Goal: Task Accomplishment & Management: Complete application form

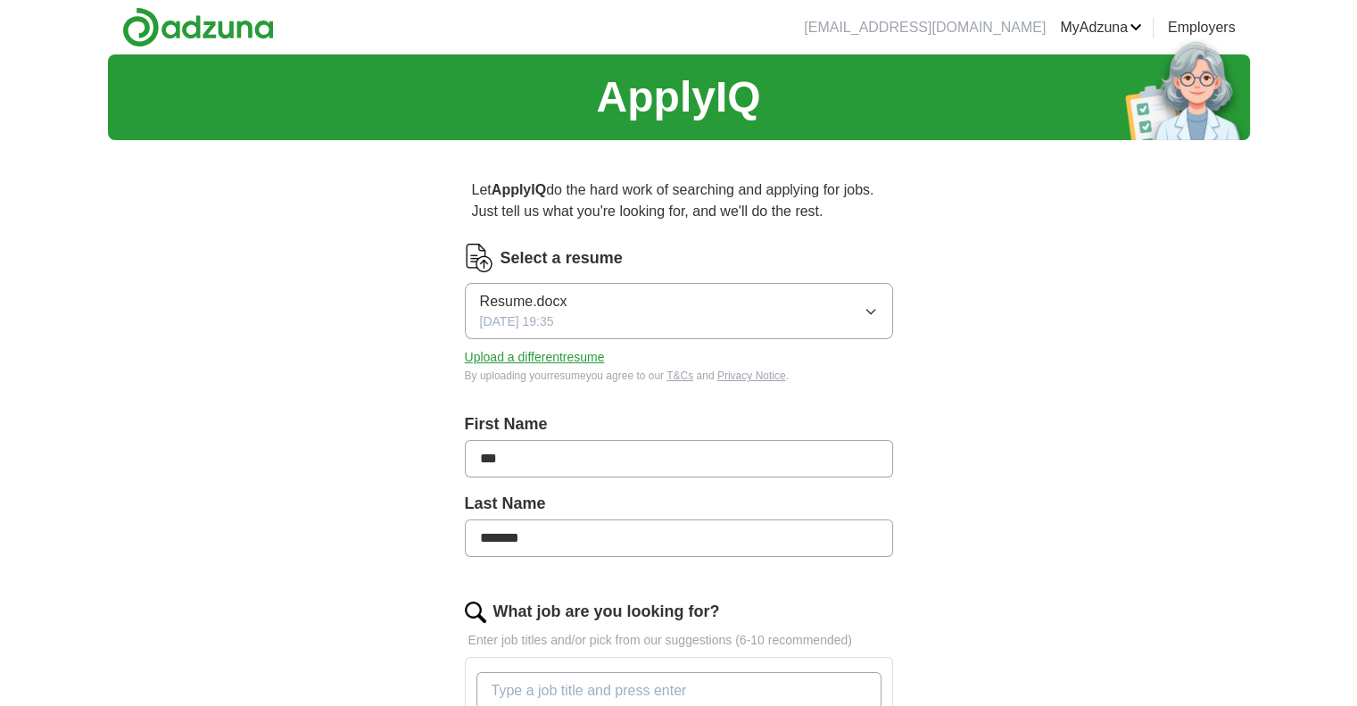
click at [1129, 26] on link "MyAdzuna" at bounding box center [1101, 27] width 82 height 21
click at [0, 0] on link "ApplyIQ" at bounding box center [0, 0] width 0 height 0
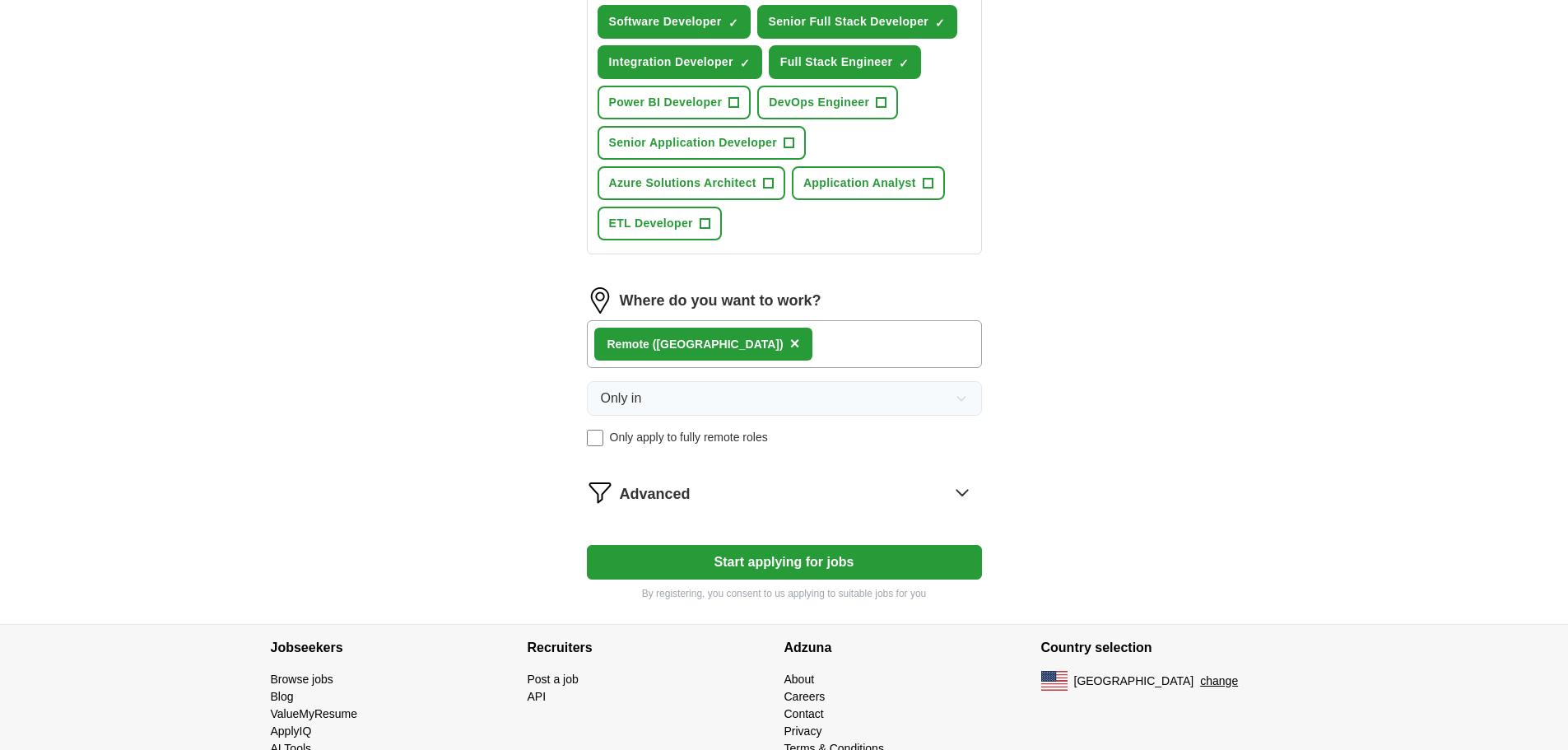
scroll to position [741, 0]
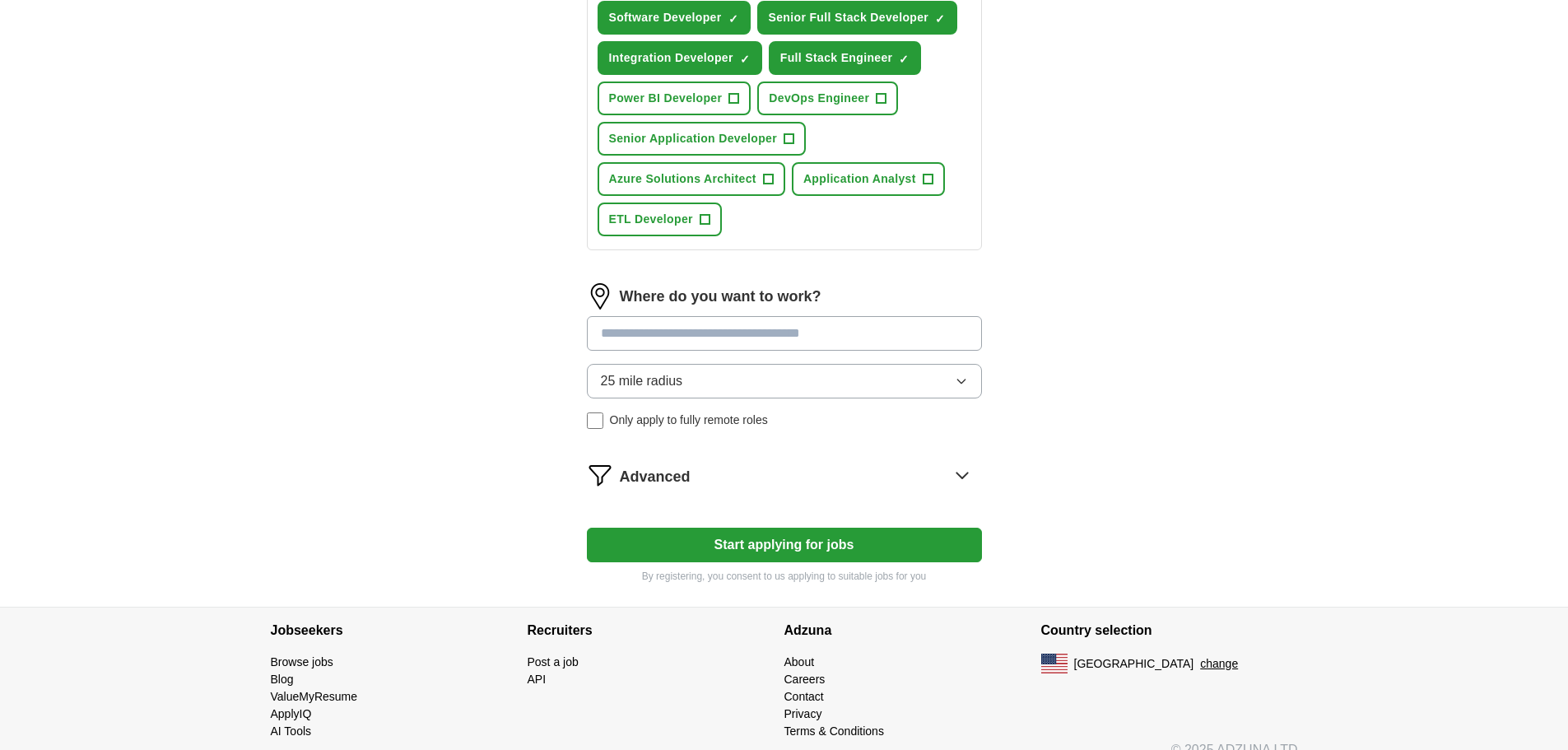
click at [664, 342] on input at bounding box center [784, 333] width 395 height 34
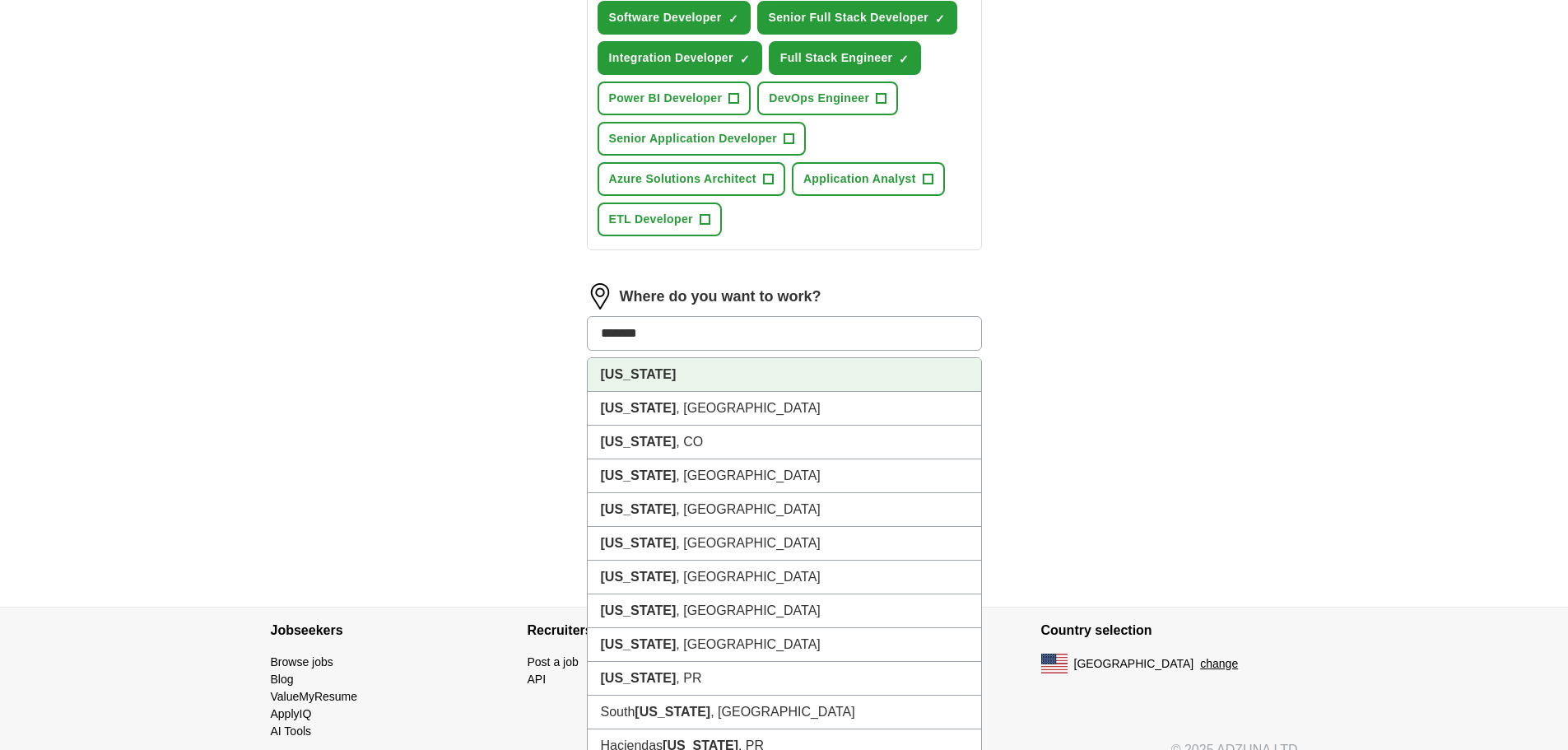
click at [727, 366] on li "[US_STATE]" at bounding box center [784, 375] width 393 height 34
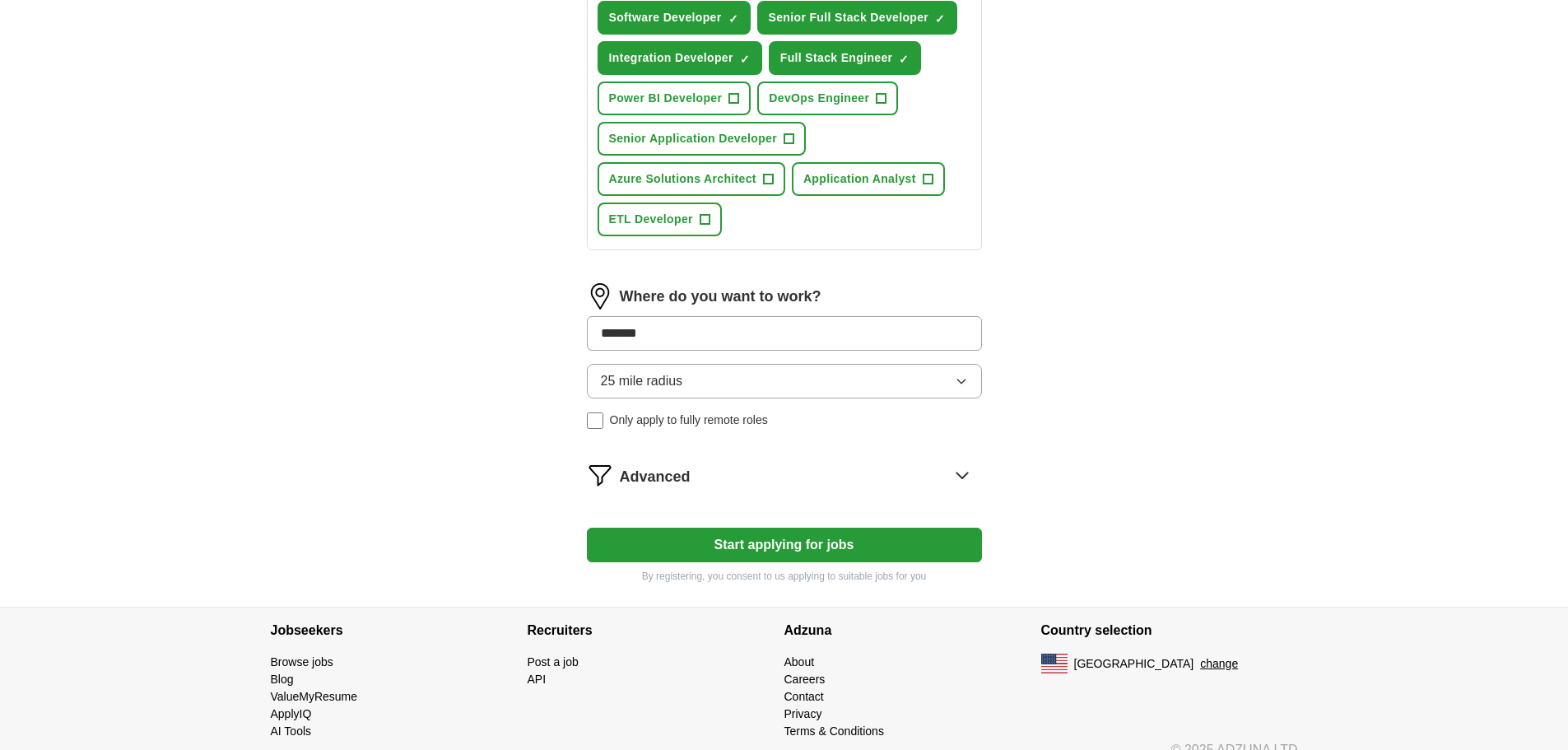
type input "*******"
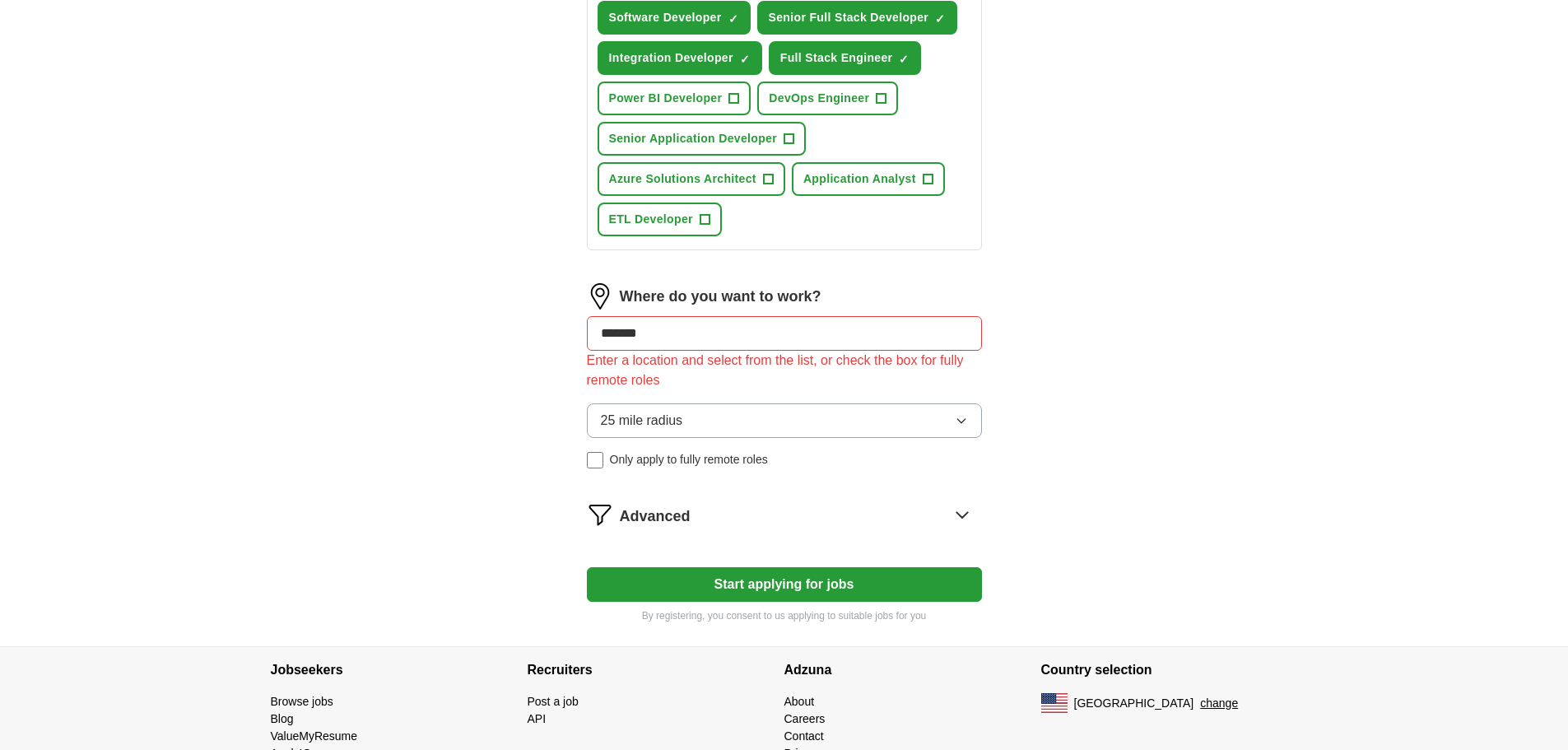
click at [599, 424] on div "25 mile radius Only apply to fully remote roles" at bounding box center [784, 435] width 395 height 65
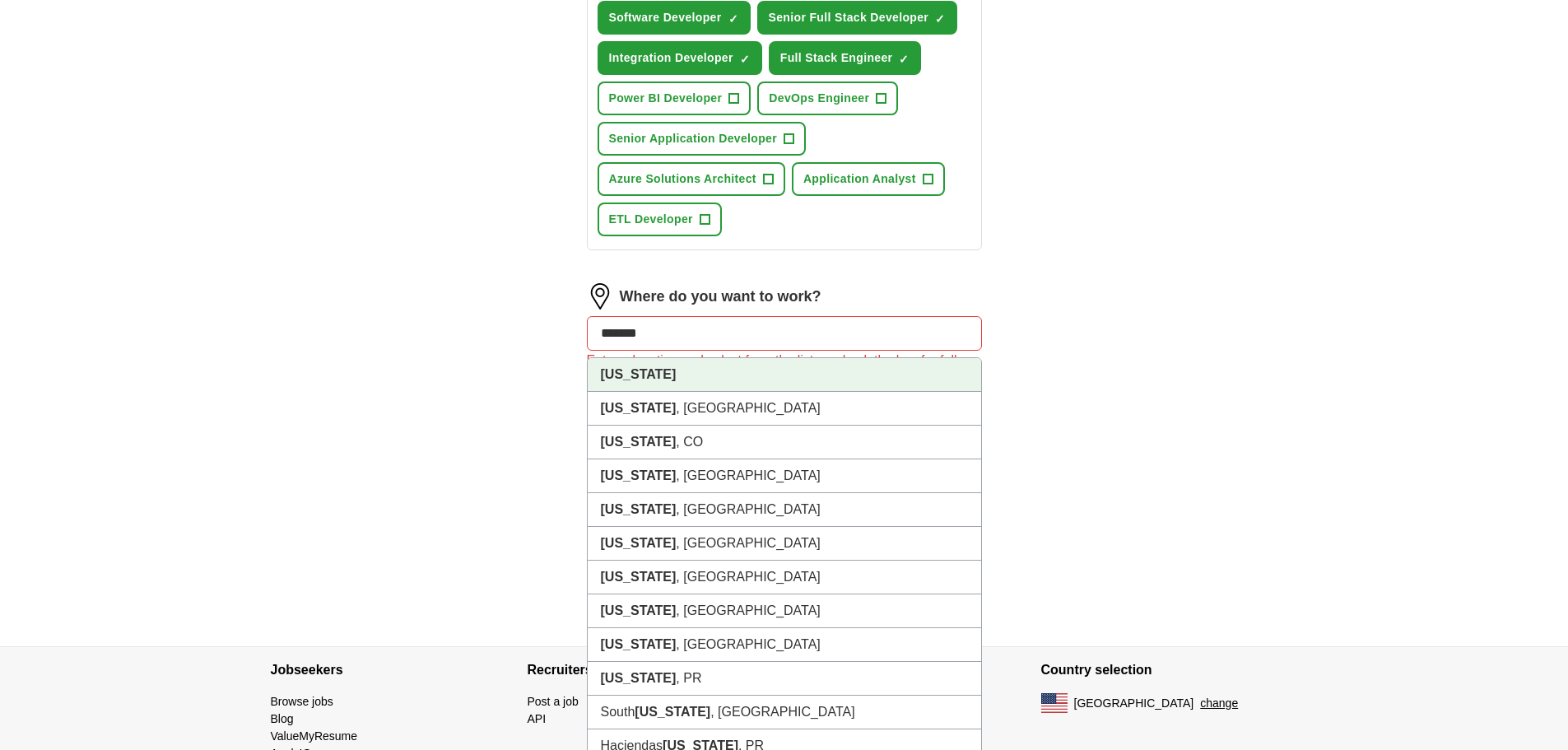
click at [711, 340] on input "*******" at bounding box center [784, 333] width 395 height 34
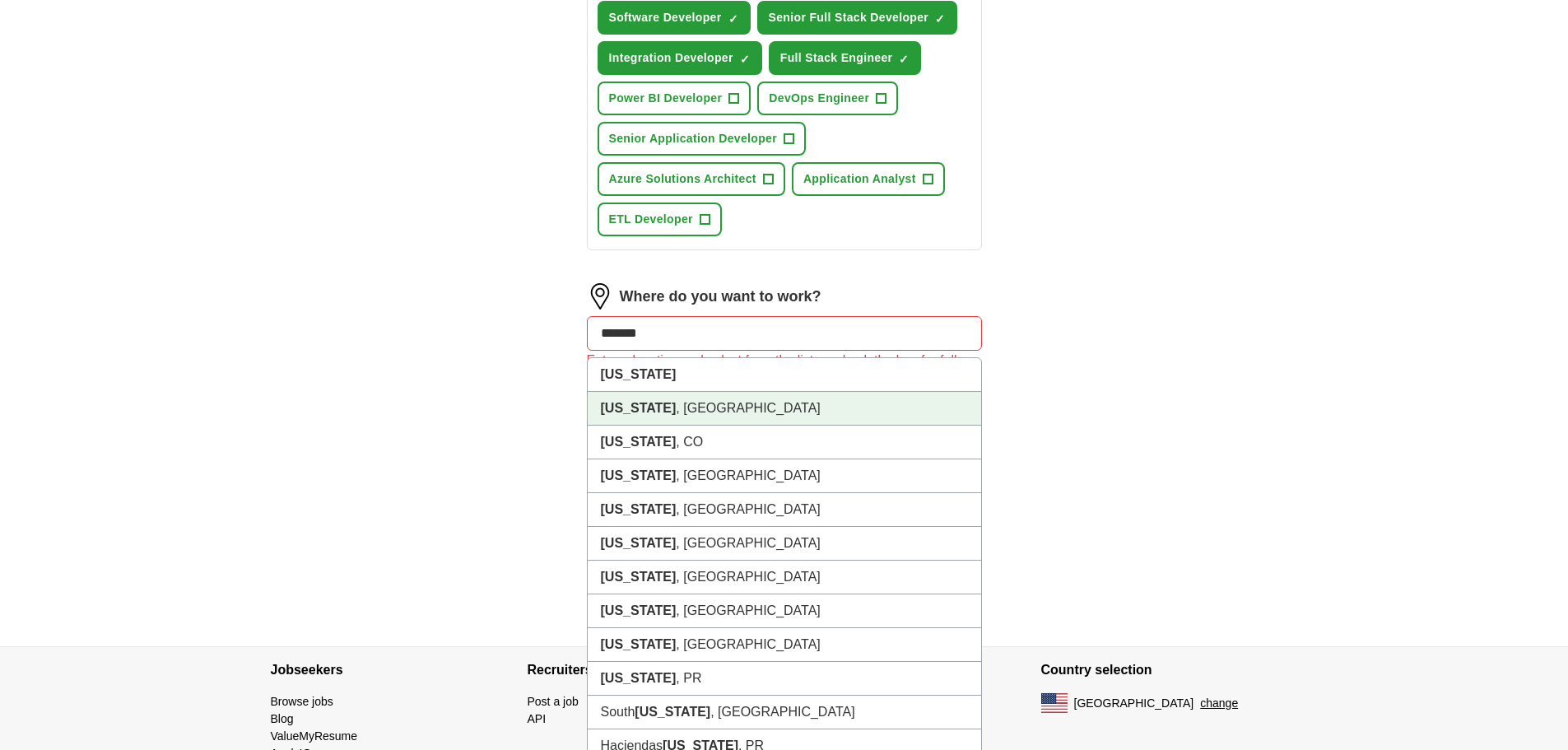
click at [667, 404] on li "[US_STATE] , [GEOGRAPHIC_DATA]" at bounding box center [784, 409] width 393 height 34
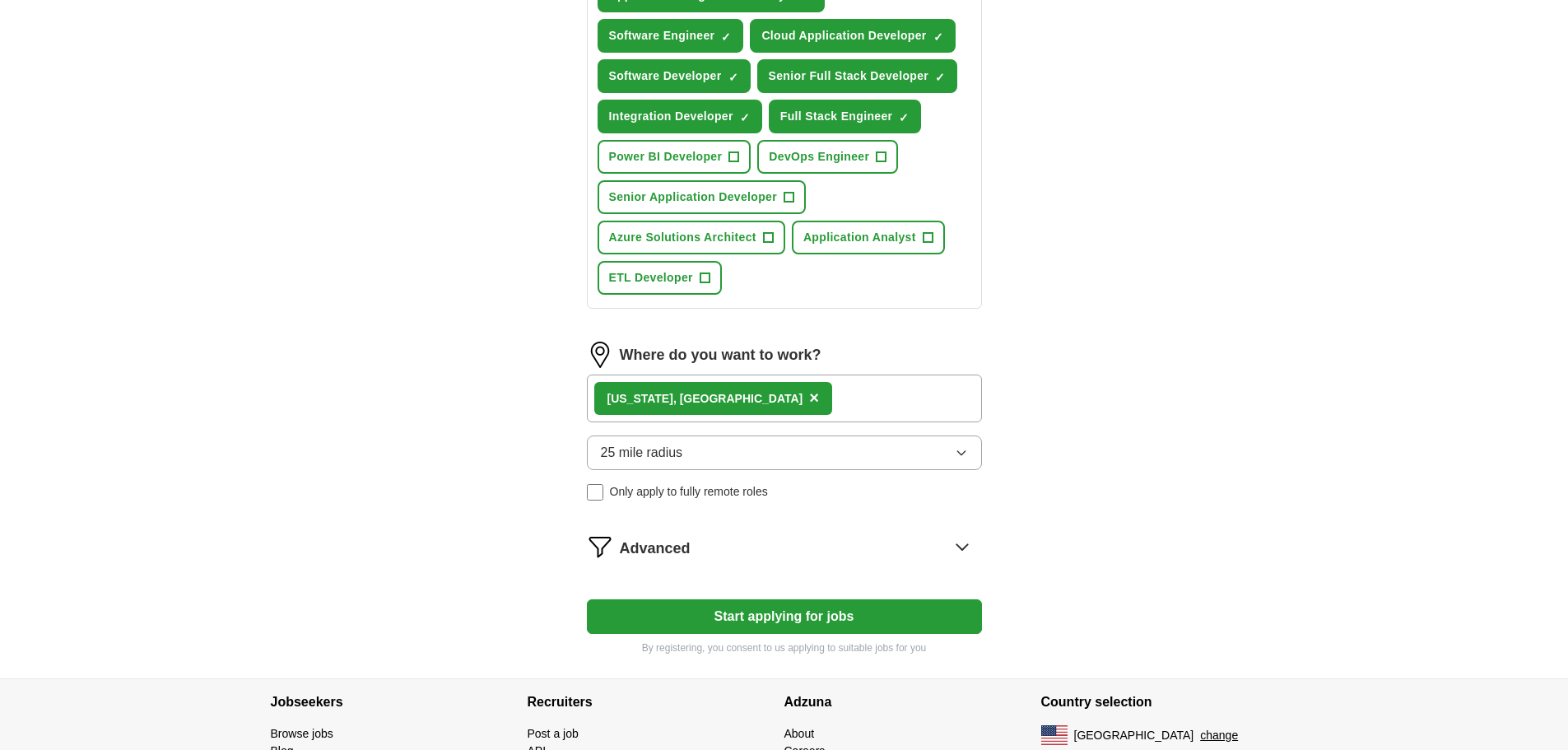
scroll to position [777, 0]
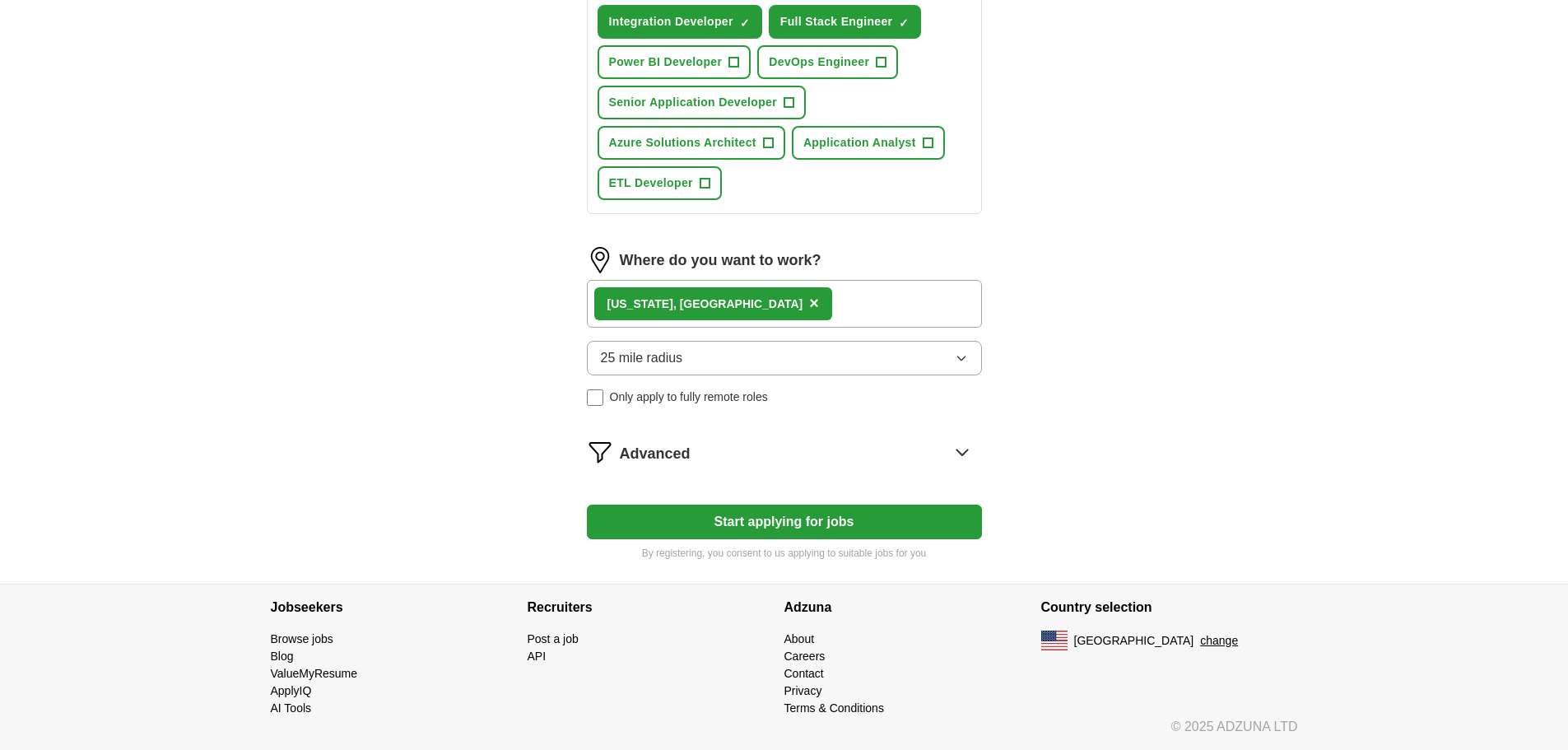
click at [744, 308] on div "[US_STATE] , [GEOGRAPHIC_DATA] ×" at bounding box center [784, 304] width 395 height 48
click at [747, 303] on div "[US_STATE] , [GEOGRAPHIC_DATA] ×" at bounding box center [784, 304] width 395 height 48
click at [629, 297] on strong "[US_STATE]" at bounding box center [639, 304] width 65 height 13
click at [758, 317] on div "[US_STATE] , [GEOGRAPHIC_DATA] ×" at bounding box center [784, 304] width 395 height 48
click at [759, 299] on div "[US_STATE] , [GEOGRAPHIC_DATA] ×" at bounding box center [784, 304] width 395 height 48
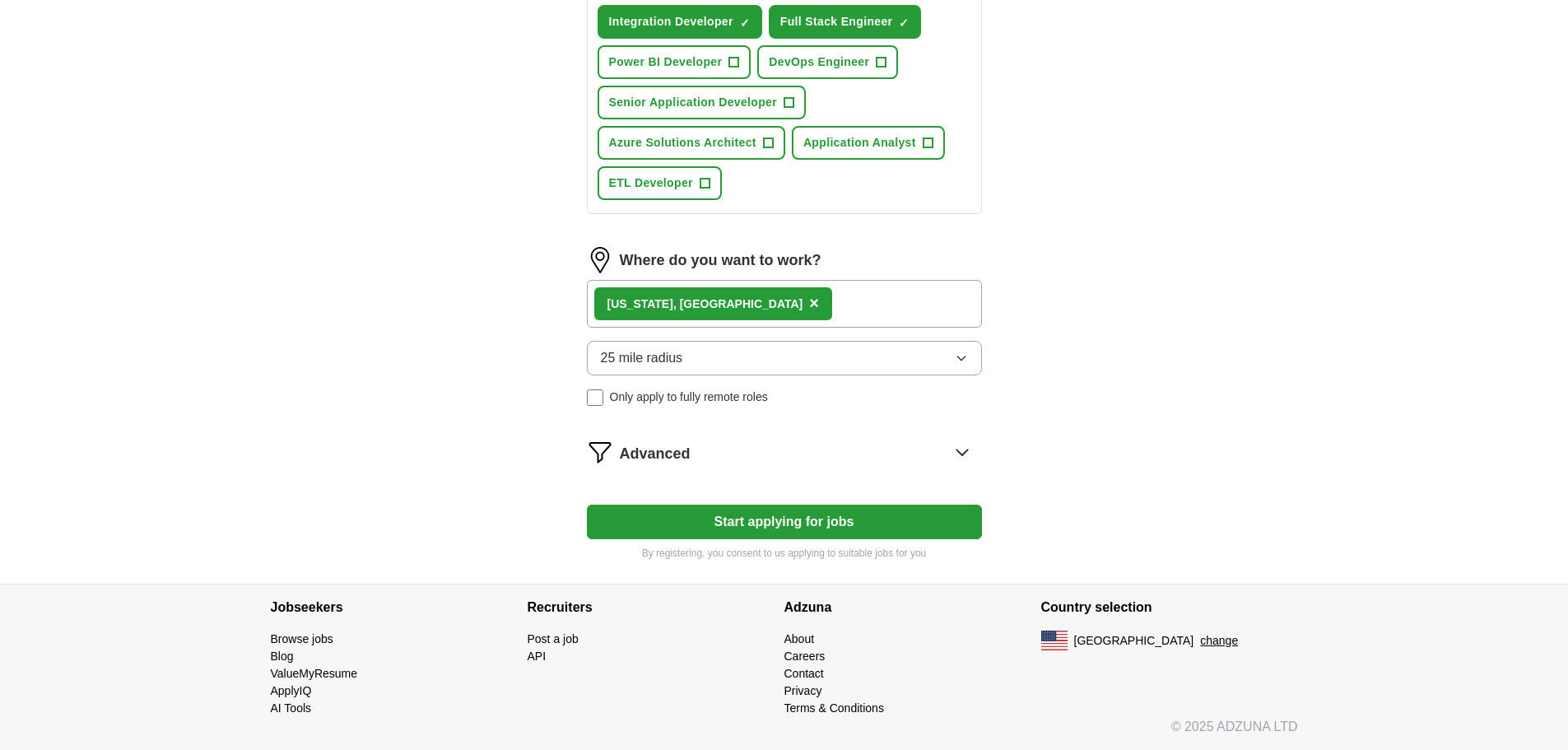
click at [809, 304] on span "×" at bounding box center [814, 304] width 10 height 18
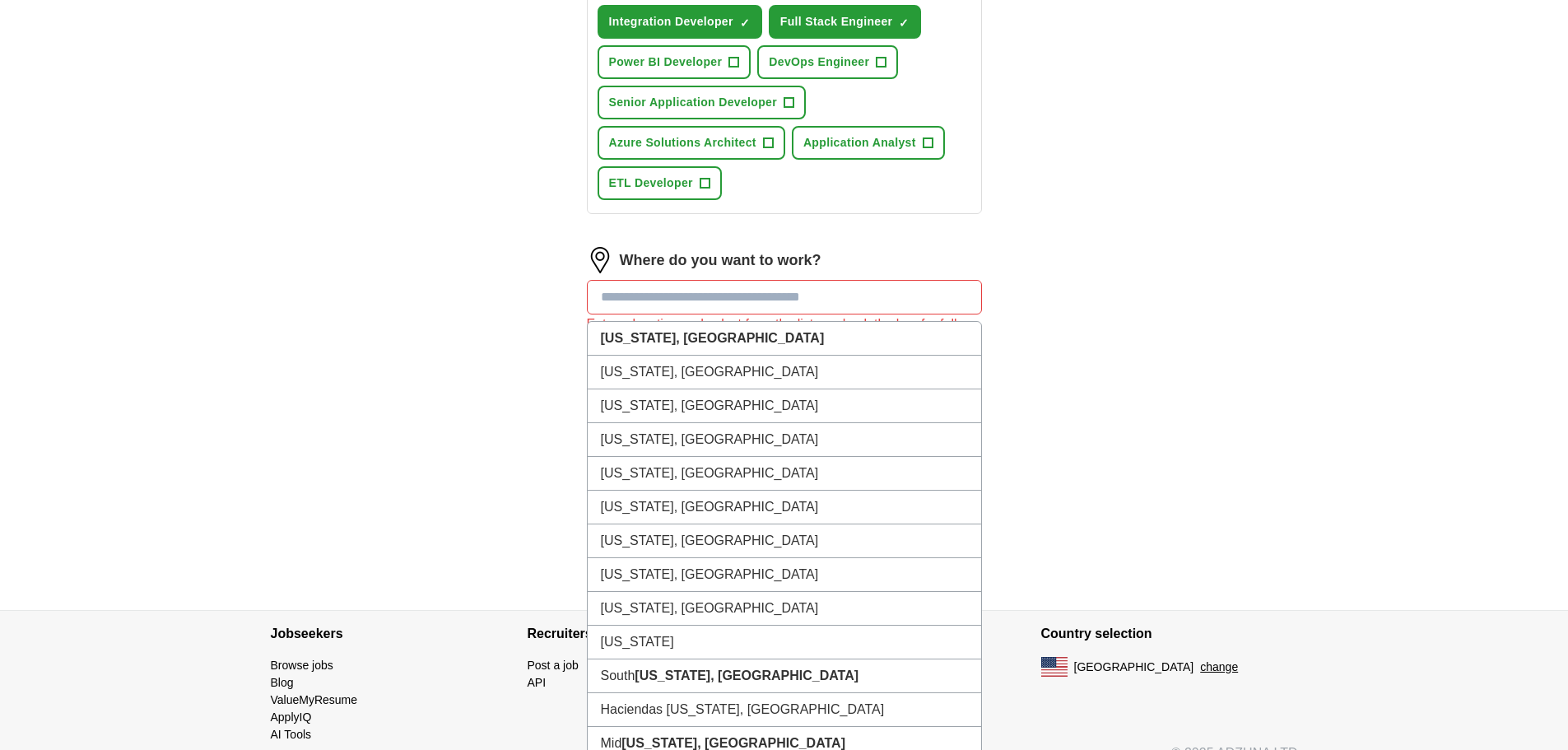
click at [688, 311] on input at bounding box center [784, 296] width 395 height 34
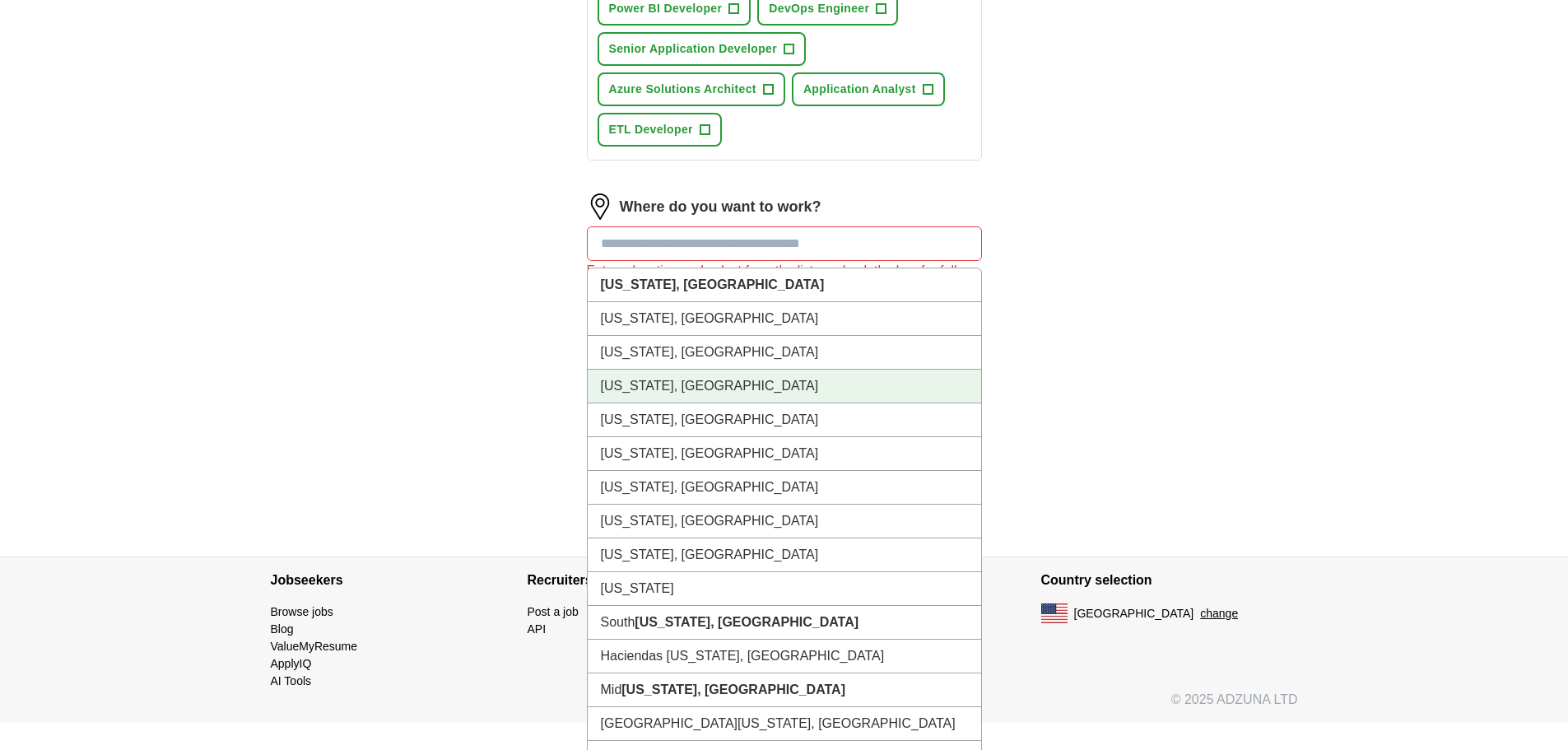
scroll to position [859, 0]
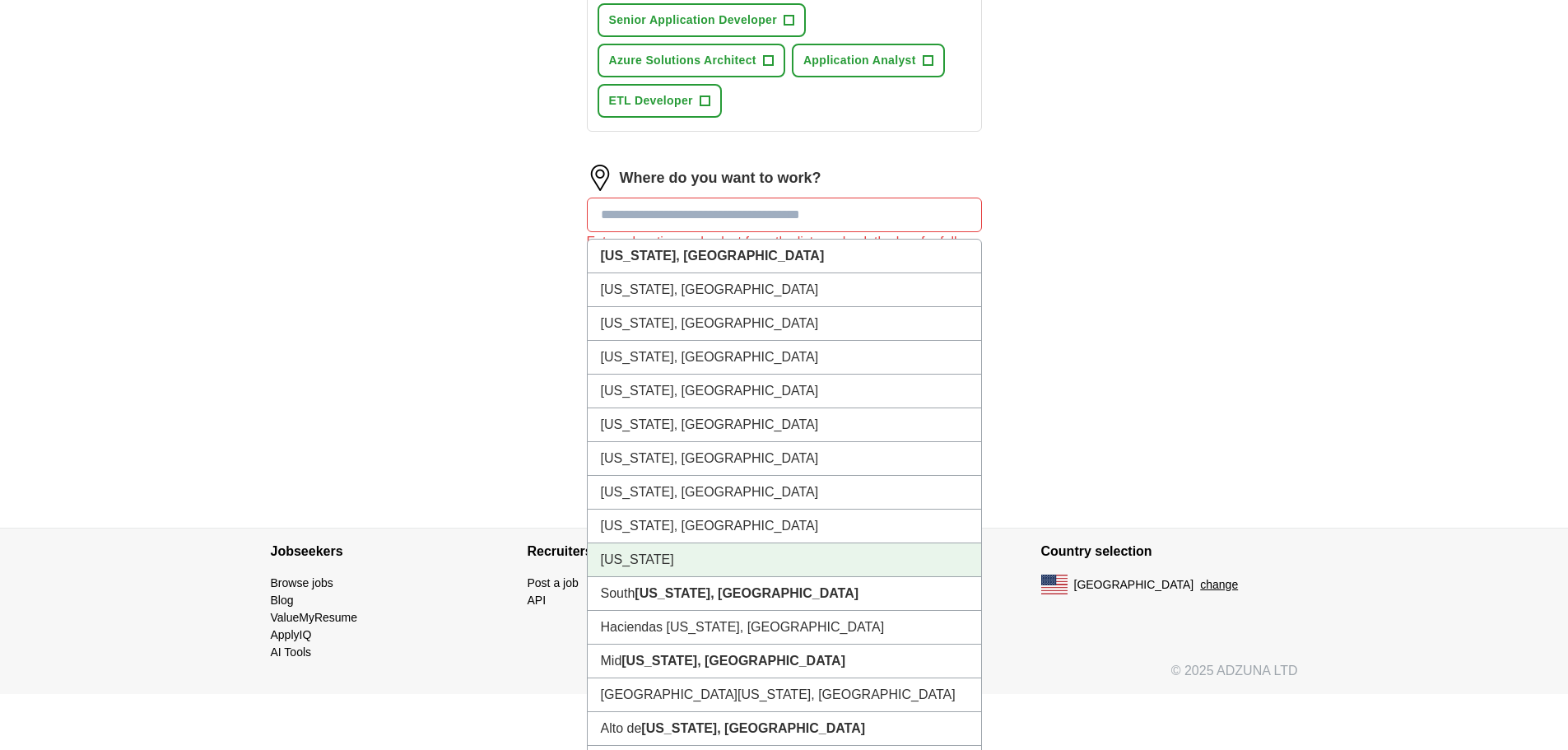
click at [651, 556] on li "[US_STATE]" at bounding box center [784, 560] width 393 height 34
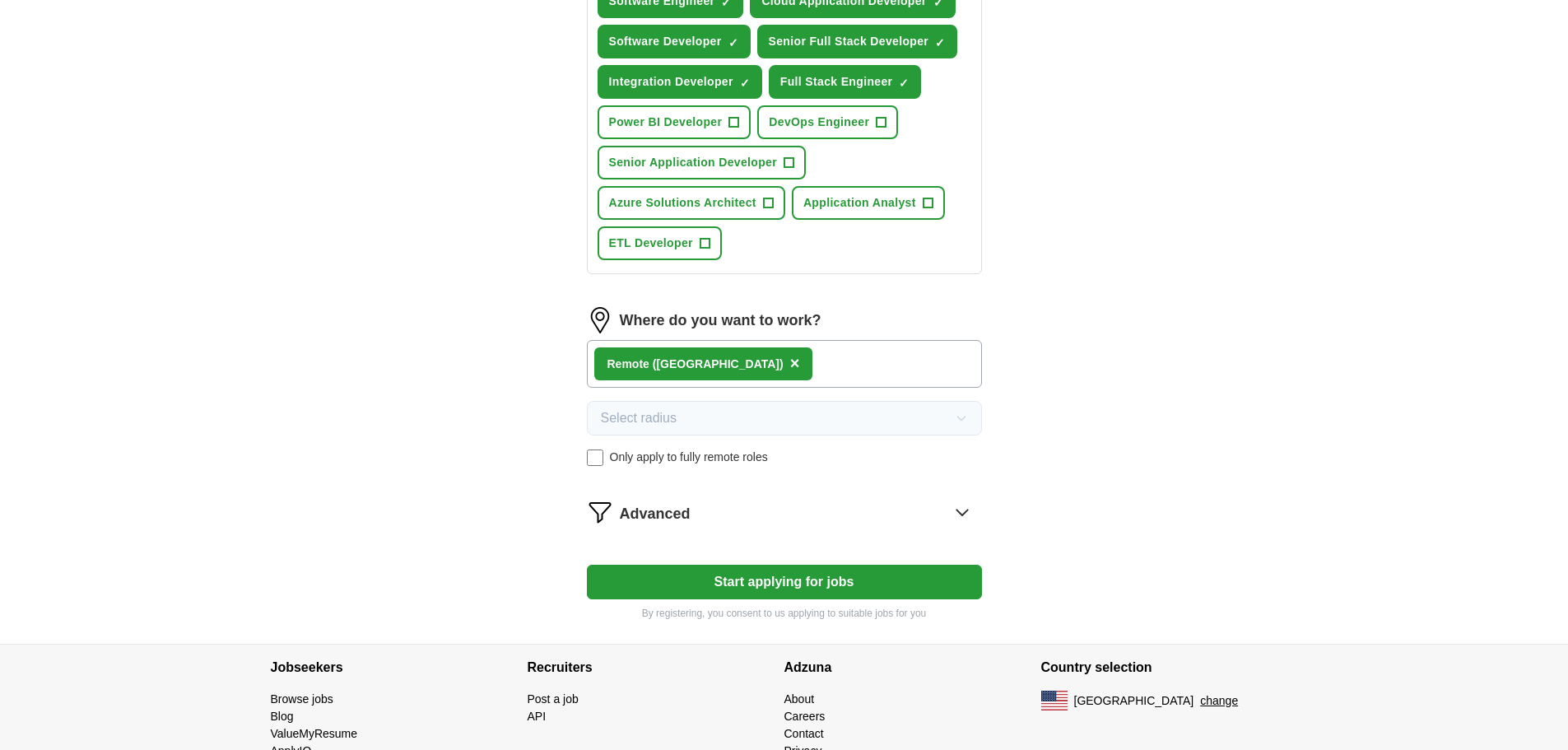
scroll to position [777, 0]
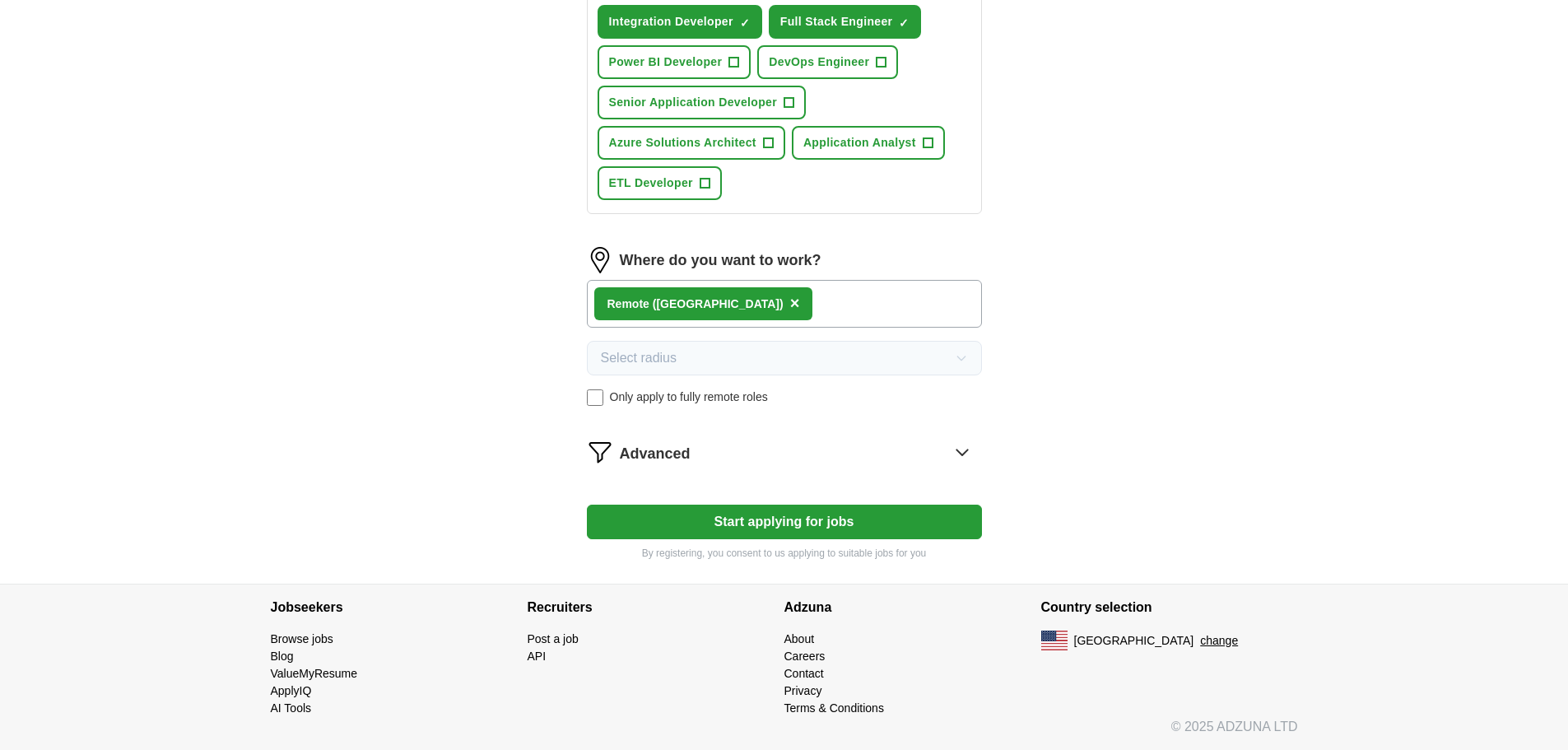
click at [958, 454] on icon at bounding box center [962, 452] width 27 height 27
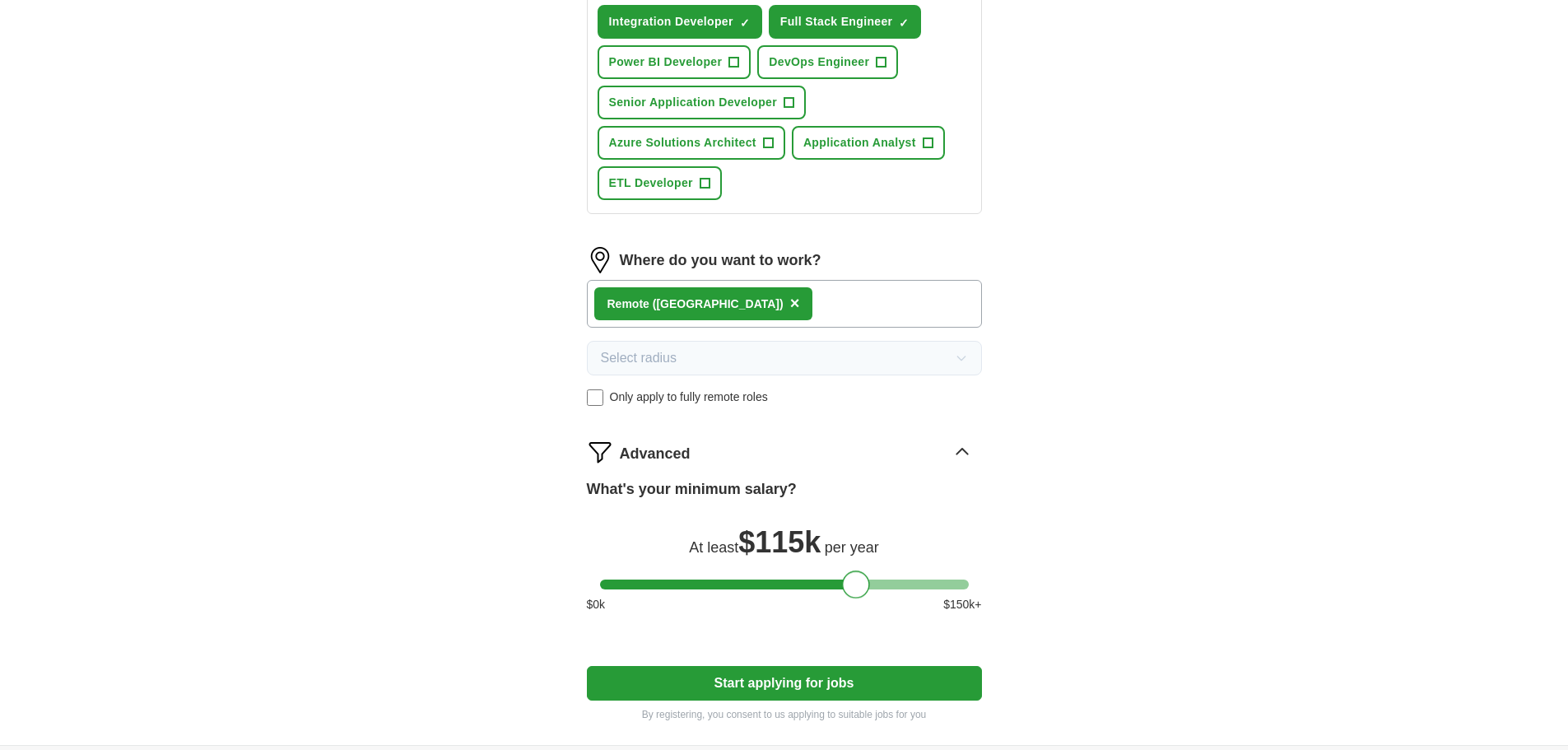
drag, startPoint x: 616, startPoint y: 588, endPoint x: 860, endPoint y: 611, distance: 245.1
click at [860, 611] on div "What's your minimum salary? At least $ 115k per year $ 0 k $ 150 k+" at bounding box center [784, 552] width 395 height 149
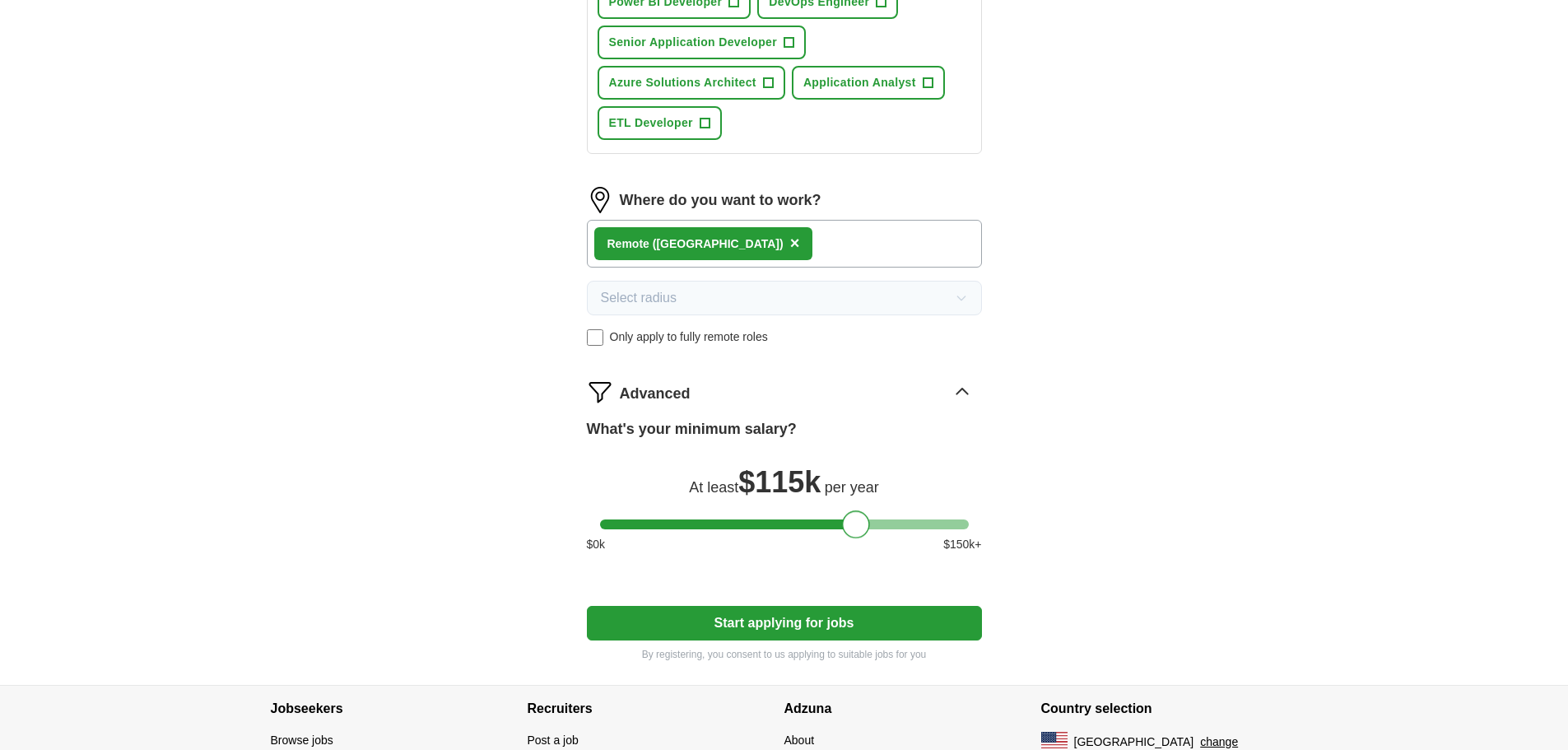
scroll to position [938, 0]
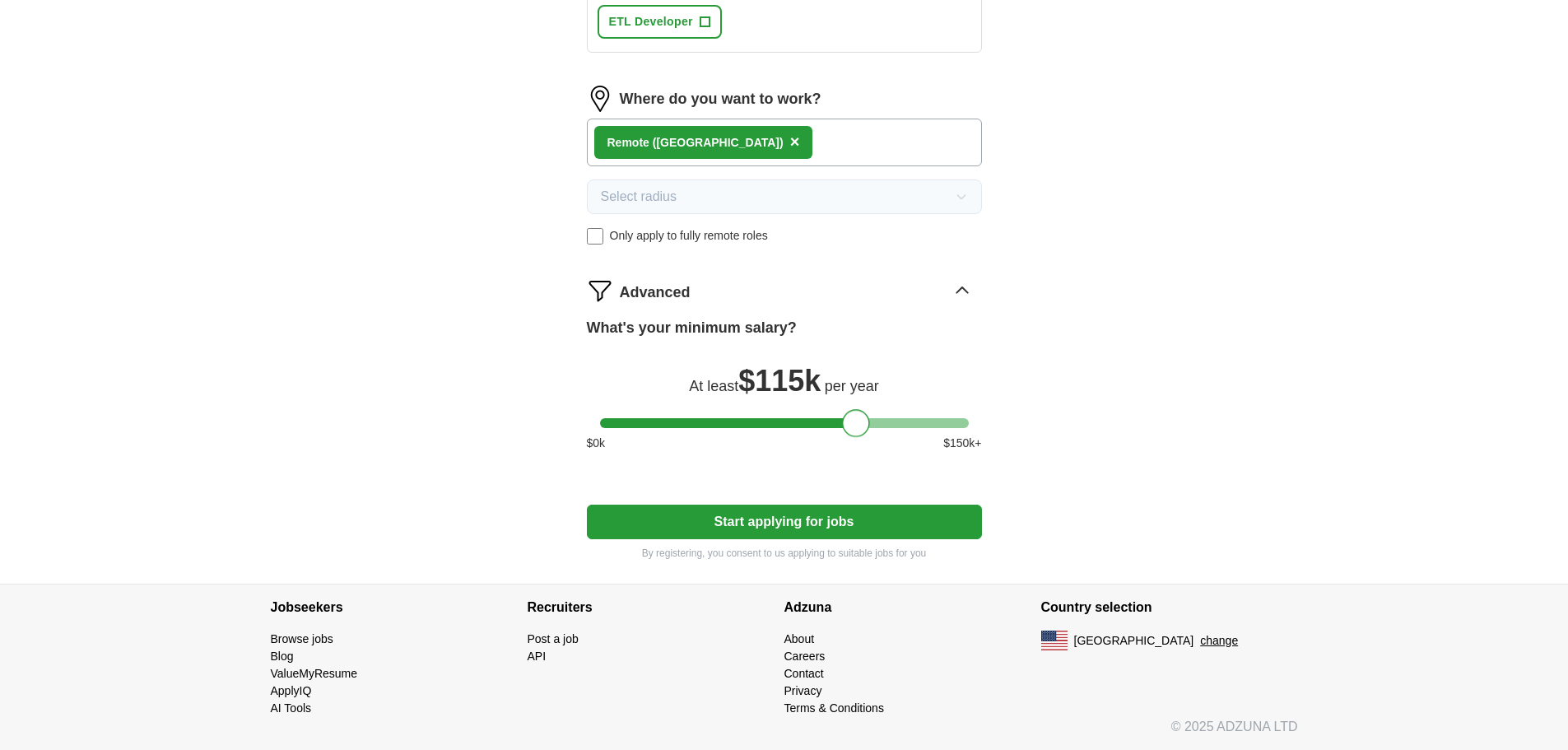
click at [855, 530] on button "Start applying for jobs" at bounding box center [784, 521] width 395 height 34
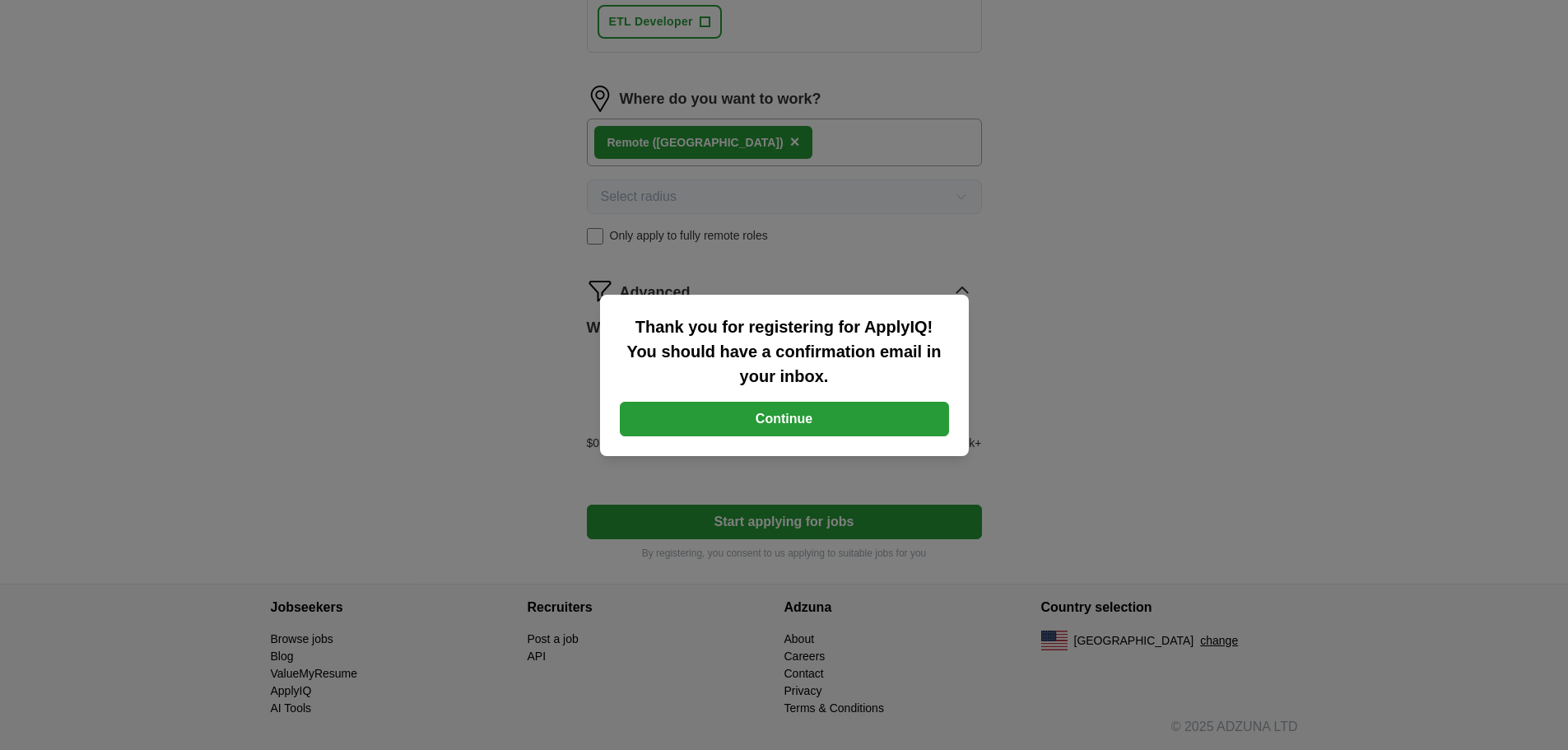
click at [830, 428] on button "Continue" at bounding box center [784, 418] width 329 height 34
